Goal: Information Seeking & Learning: Learn about a topic

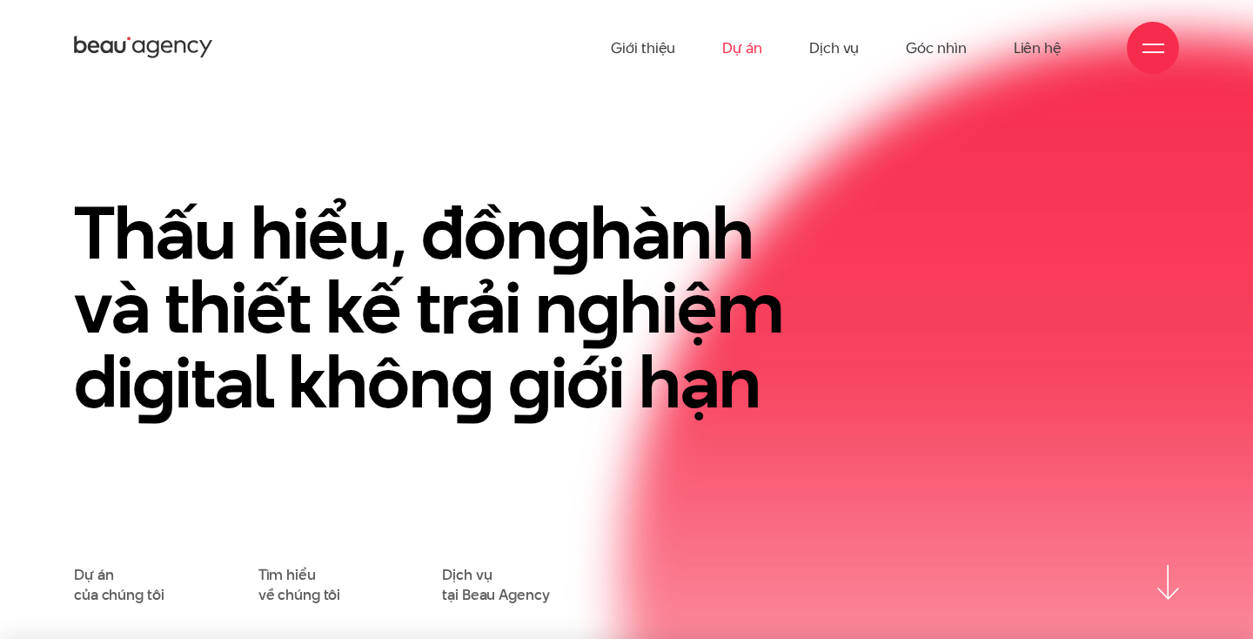
click at [747, 52] on link "Dự án" at bounding box center [742, 48] width 40 height 96
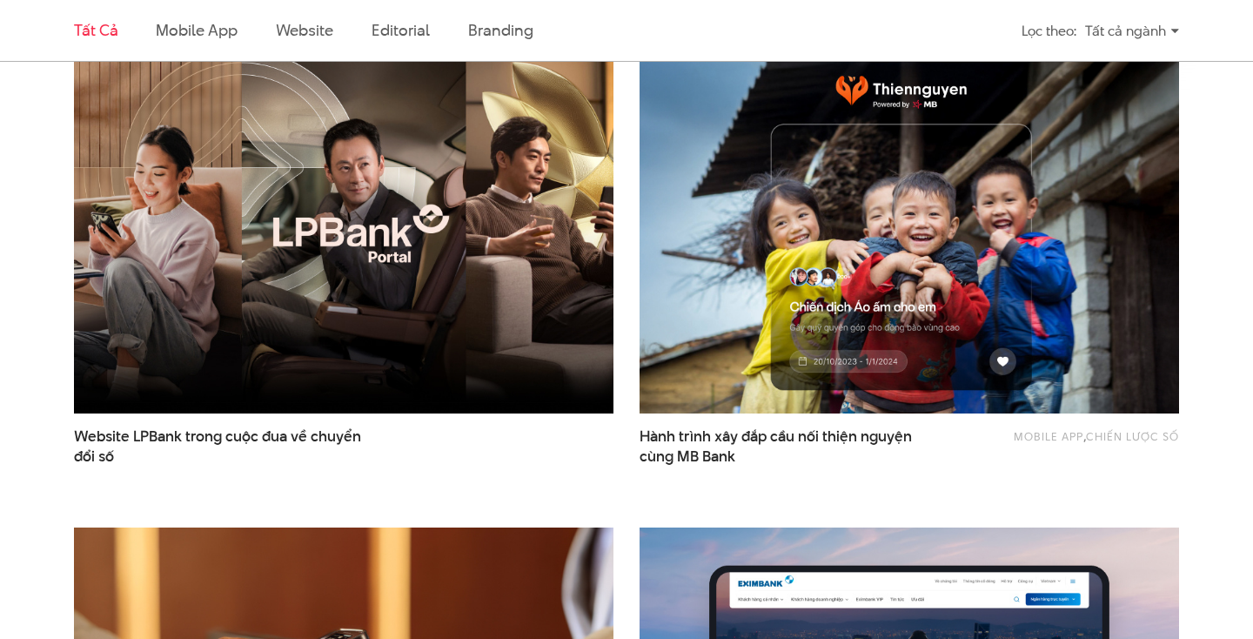
scroll to position [463, 0]
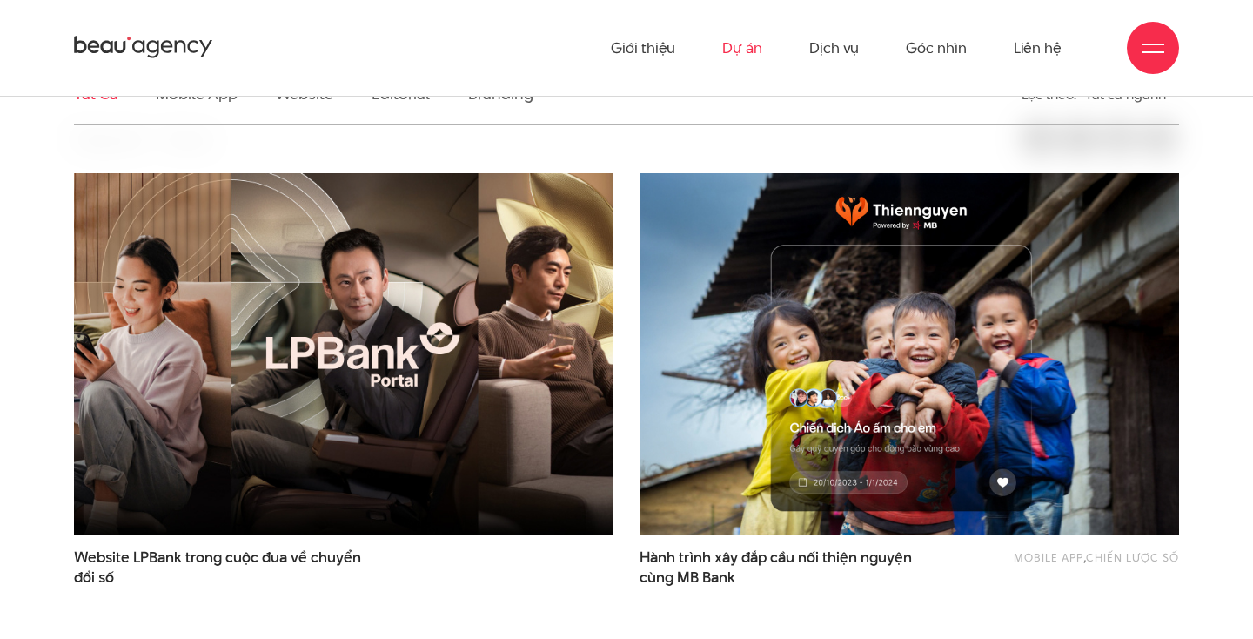
click at [445, 394] on img at bounding box center [343, 354] width 593 height 398
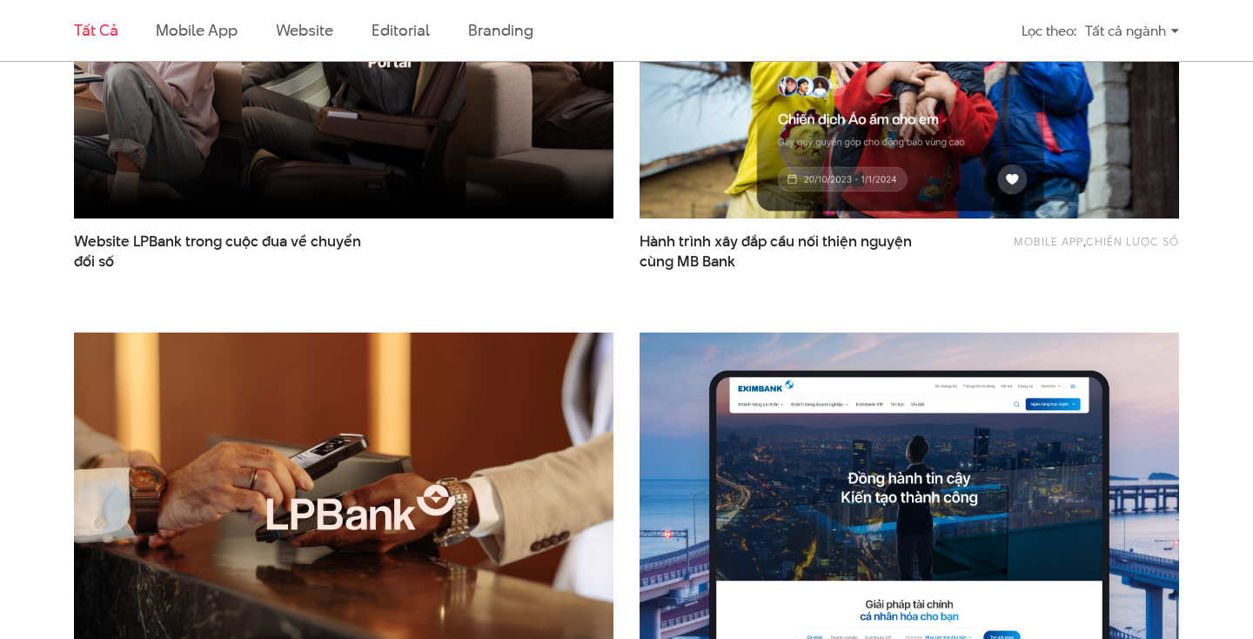
scroll to position [1112, 0]
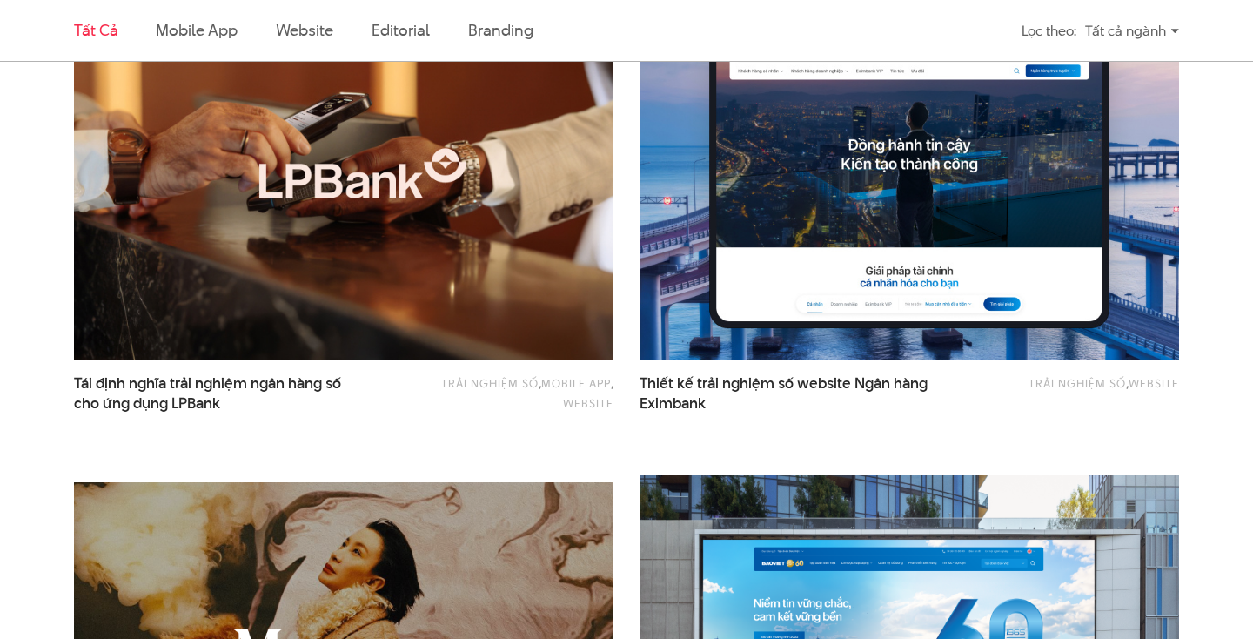
click at [404, 280] on img at bounding box center [343, 180] width 593 height 398
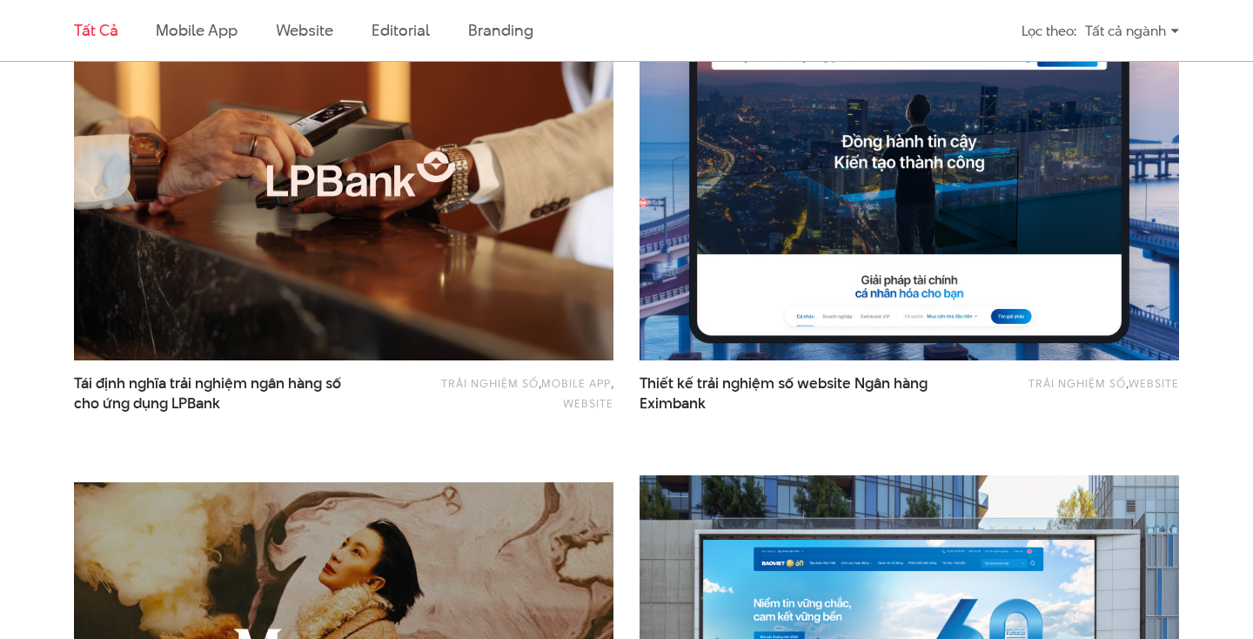
click at [913, 246] on img at bounding box center [909, 180] width 593 height 398
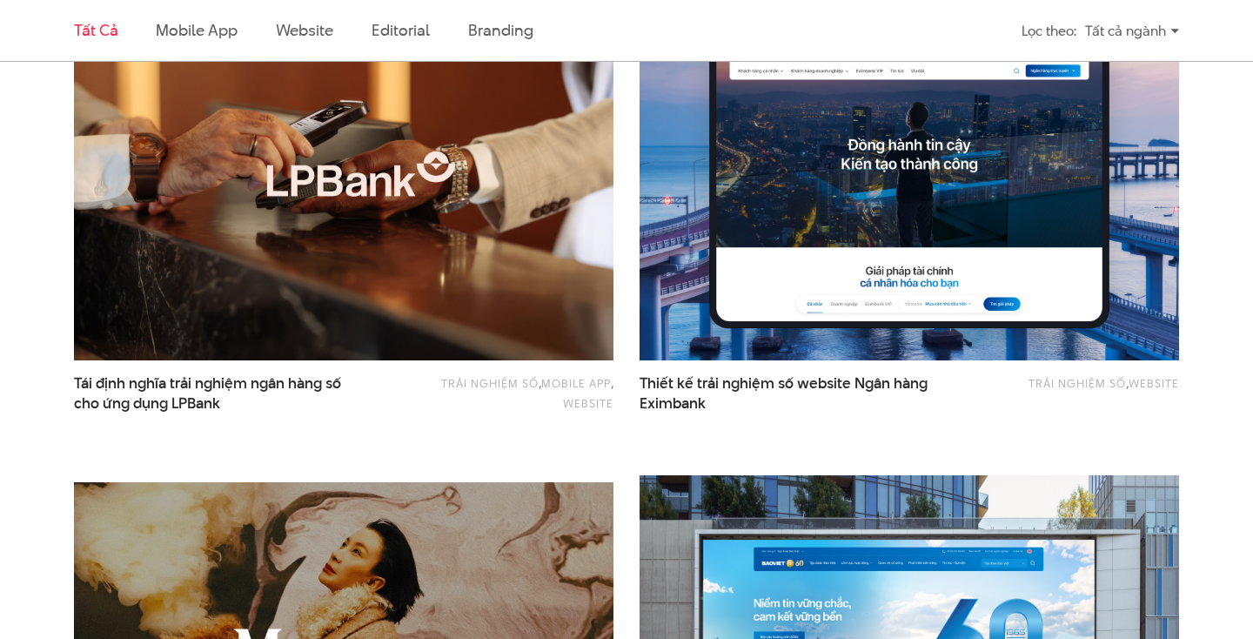
scroll to position [1488, 0]
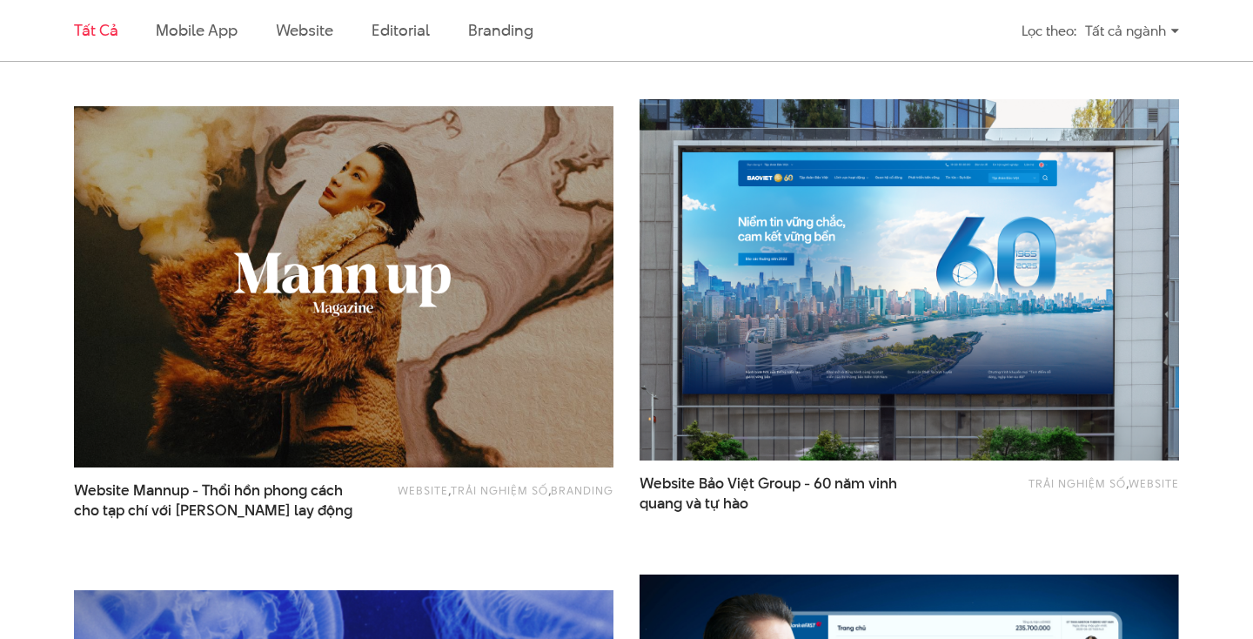
click at [861, 268] on img at bounding box center [909, 280] width 593 height 398
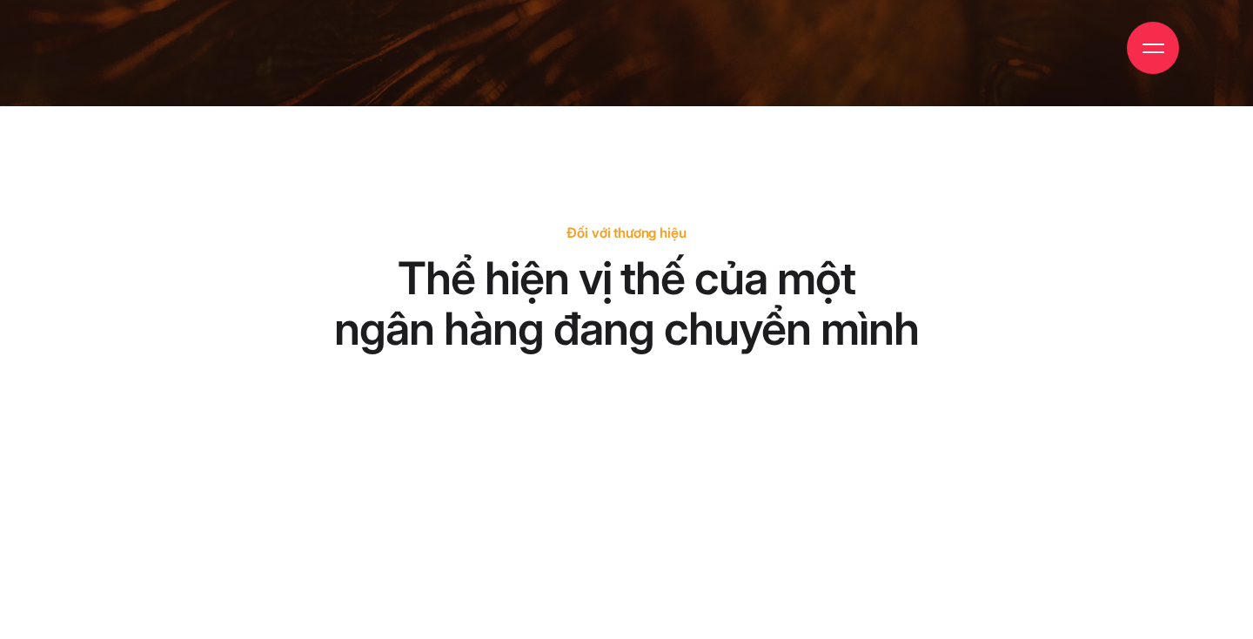
scroll to position [151, 0]
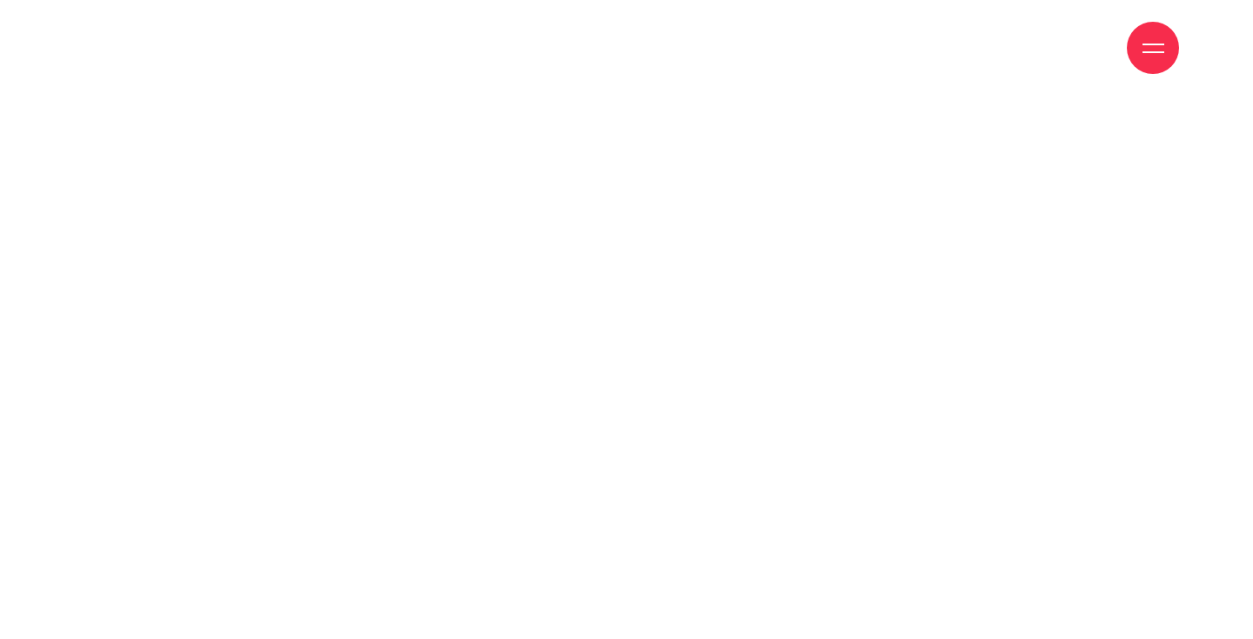
scroll to position [96, 0]
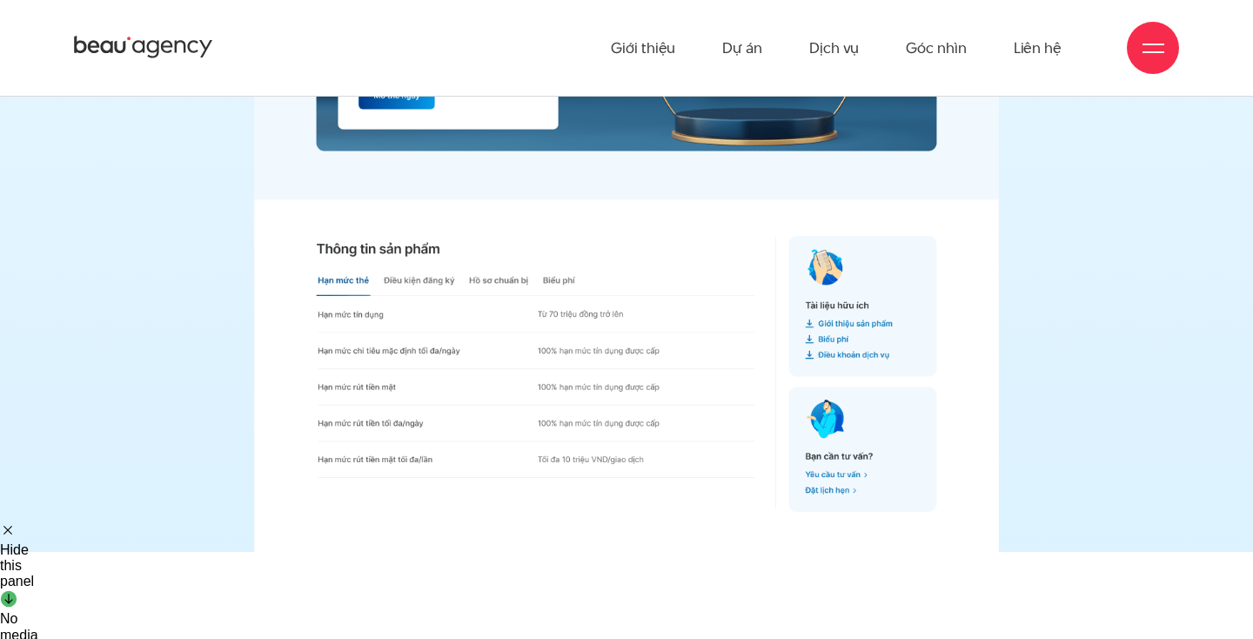
scroll to position [14319, 0]
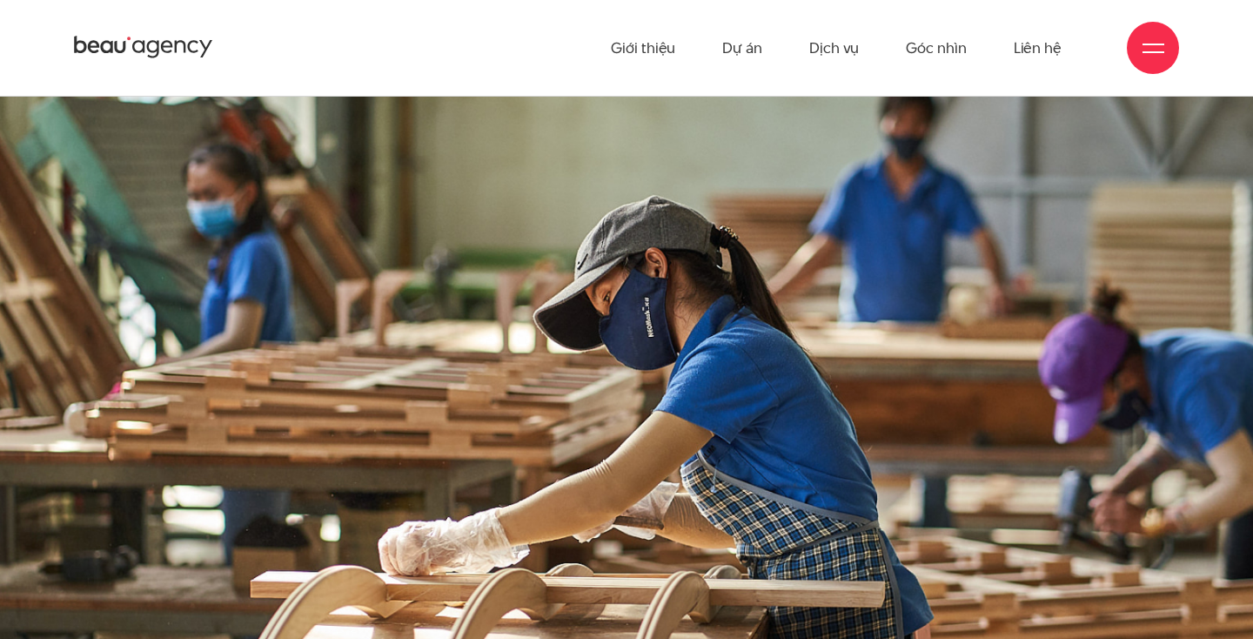
scroll to position [17990, 0]
